Goal: Information Seeking & Learning: Check status

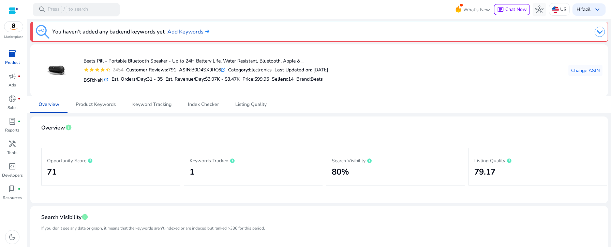
click at [108, 80] on mat-icon "refresh" at bounding box center [105, 79] width 5 height 6
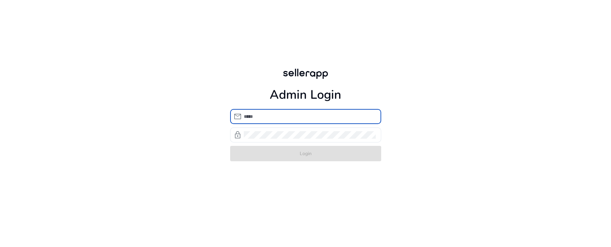
type input "**********"
click at [156, 173] on div "**********" at bounding box center [305, 114] width 611 height 228
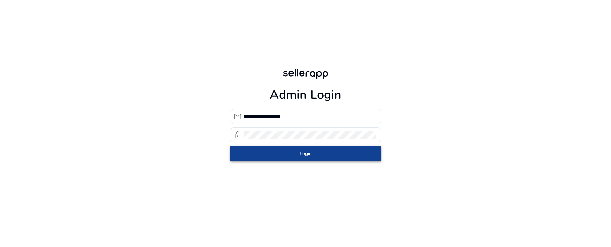
click at [284, 156] on span "submit" at bounding box center [305, 153] width 151 height 16
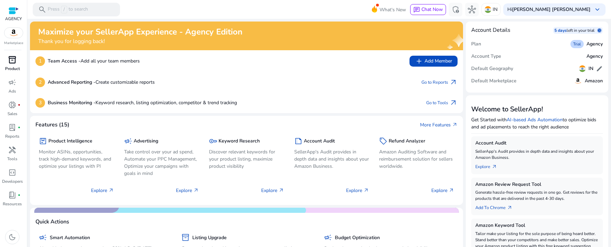
click at [18, 64] on div "inventory_2" at bounding box center [12, 59] width 19 height 11
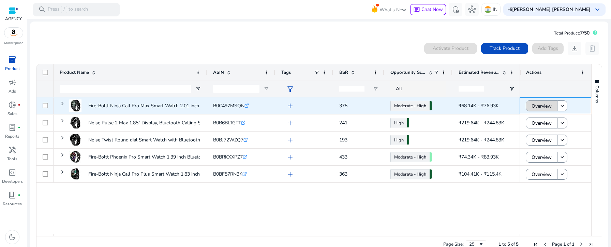
click at [542, 105] on span "Overview" at bounding box center [542, 106] width 20 height 14
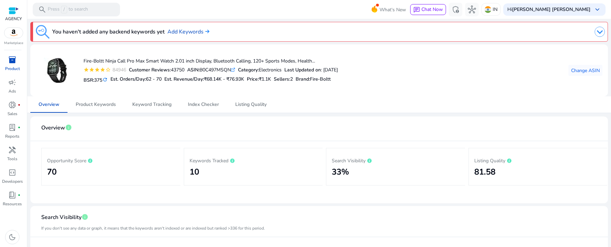
click at [108, 78] on mat-icon "refresh" at bounding box center [104, 79] width 5 height 6
click at [13, 62] on span "inventory_2" at bounding box center [12, 60] width 8 height 8
click at [9, 64] on span "inventory_2" at bounding box center [12, 60] width 8 height 8
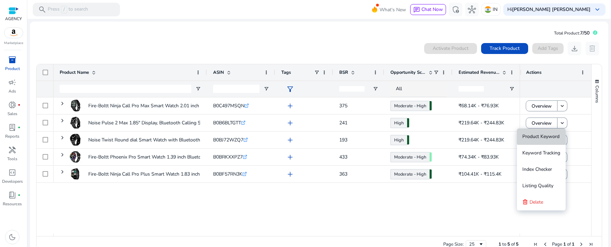
click at [548, 139] on span "Product Keyword" at bounding box center [541, 136] width 37 height 6
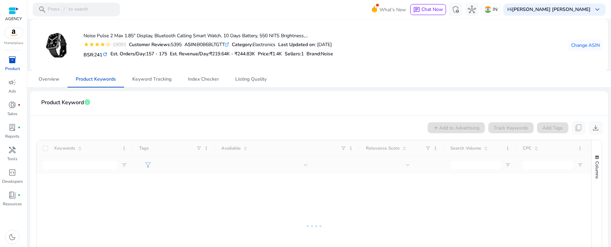
click at [108, 54] on mat-icon "refresh" at bounding box center [104, 54] width 5 height 6
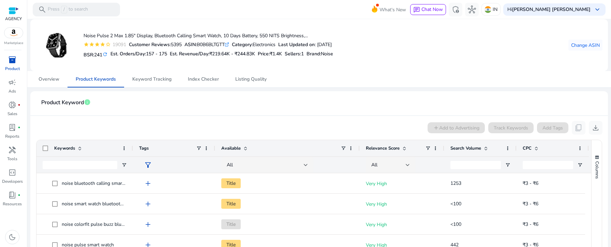
click at [13, 62] on span "inventory_2" at bounding box center [12, 60] width 8 height 8
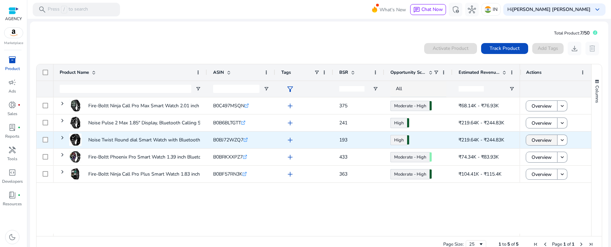
click at [542, 137] on span "Overview" at bounding box center [542, 140] width 20 height 14
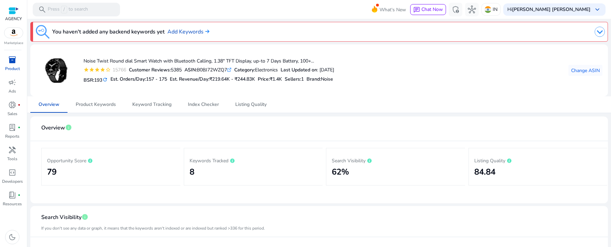
click at [108, 78] on mat-icon "refresh" at bounding box center [104, 79] width 5 height 6
click at [12, 61] on span "inventory_2" at bounding box center [12, 60] width 8 height 8
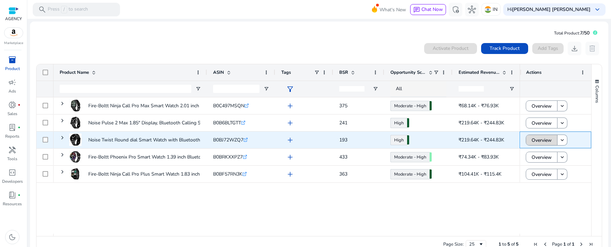
click at [546, 142] on span "Overview" at bounding box center [542, 140] width 20 height 14
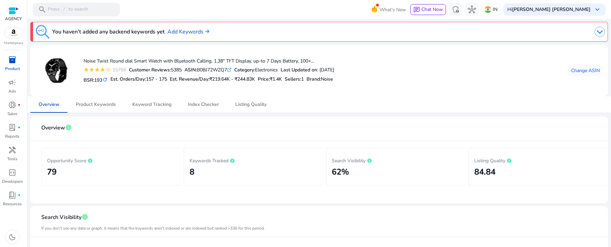
click at [108, 78] on mat-icon "refresh" at bounding box center [104, 79] width 5 height 6
click at [9, 61] on span "inventory_2" at bounding box center [12, 60] width 8 height 8
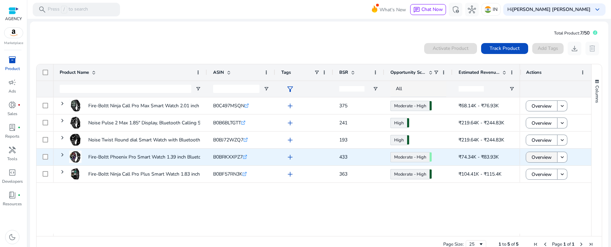
click at [538, 156] on span "Overview" at bounding box center [542, 157] width 20 height 14
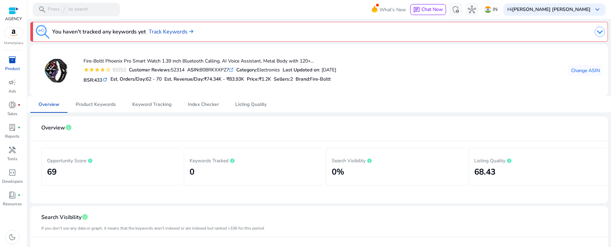
click at [106, 78] on mat-icon "refresh" at bounding box center [104, 79] width 5 height 6
click at [10, 60] on span "inventory_2" at bounding box center [12, 60] width 8 height 8
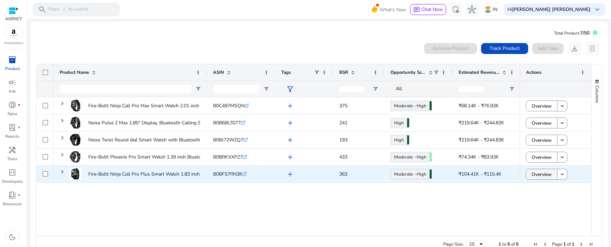
click at [544, 175] on span "Overview" at bounding box center [542, 174] width 20 height 14
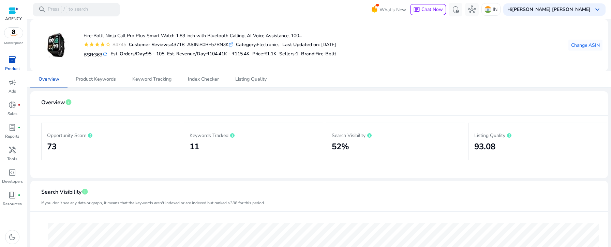
click at [108, 54] on mat-icon "refresh" at bounding box center [104, 54] width 5 height 6
click at [233, 45] on icon ".st0{fill:#2c8af8}" at bounding box center [231, 44] width 4 height 4
click at [336, 48] on div "BSR: 363 refresh Est. Orders/Day: 95 - 105 Est. Revenue/Day: ₹104.41K - ₹115.4K…" at bounding box center [210, 54] width 253 height 12
click at [209, 44] on div "ASIN: B0BF57RN3K .st0{fill:#2c8af8}" at bounding box center [210, 44] width 46 height 7
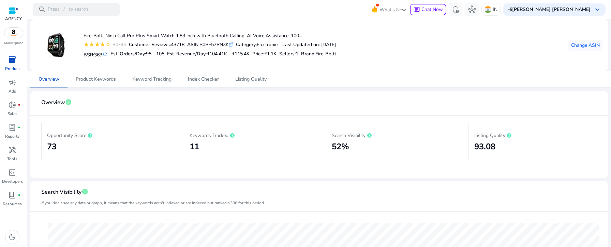
copy div "B0BF57RN3K"
